Goal: Information Seeking & Learning: Find contact information

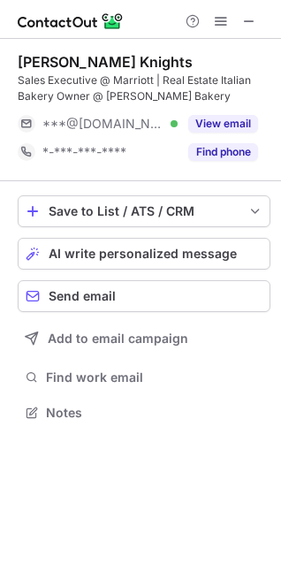
scroll to position [400, 281]
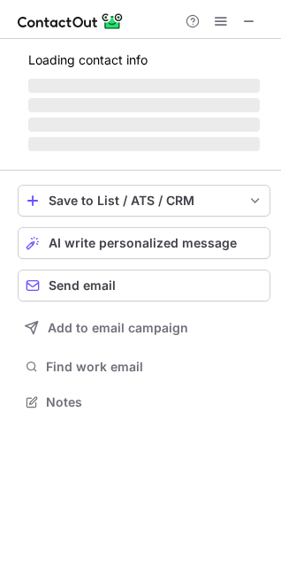
scroll to position [400, 281]
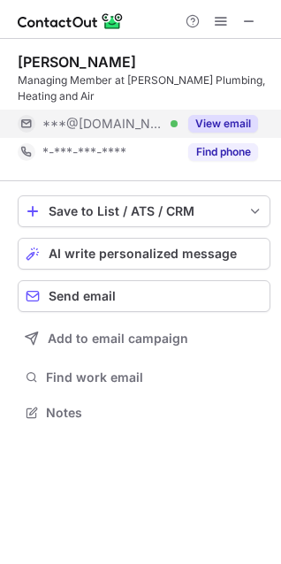
click at [203, 125] on button "View email" at bounding box center [223, 124] width 70 height 18
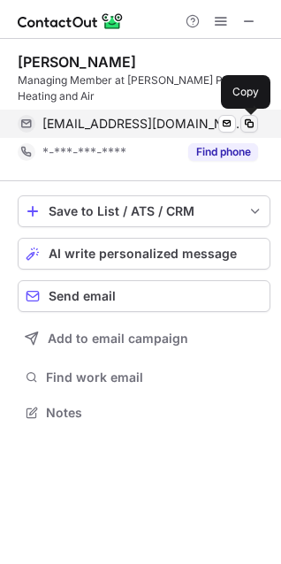
click at [247, 125] on span at bounding box center [249, 124] width 14 height 14
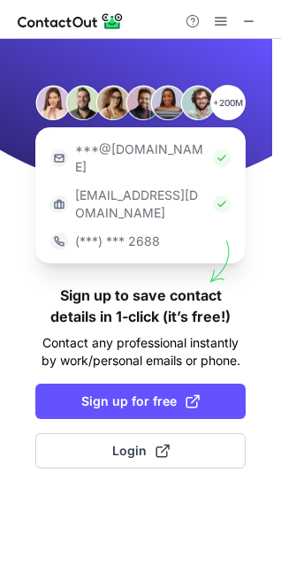
click at [119, 442] on span "Login" at bounding box center [140, 451] width 57 height 18
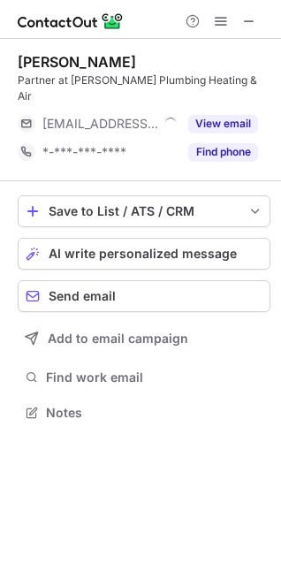
scroll to position [384, 281]
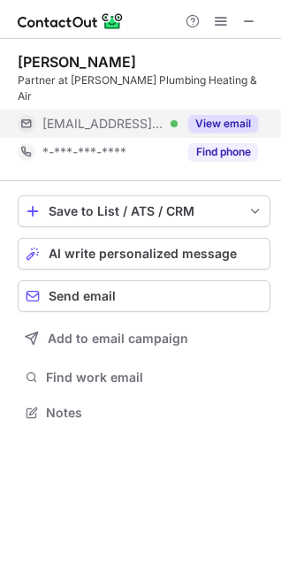
click at [247, 115] on button "View email" at bounding box center [223, 124] width 70 height 18
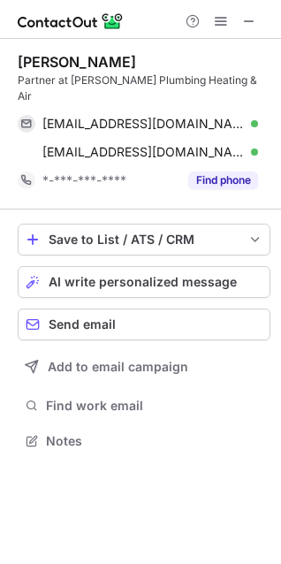
scroll to position [413, 281]
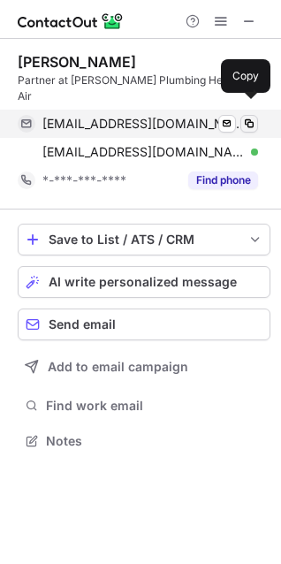
click at [247, 117] on span at bounding box center [249, 124] width 14 height 14
